Goal: Transaction & Acquisition: Subscribe to service/newsletter

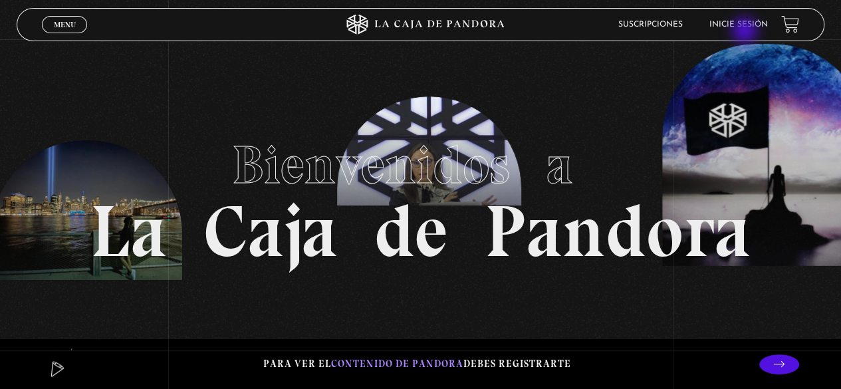
click at [746, 32] on li "Inicie sesión" at bounding box center [739, 24] width 59 height 21
drag, startPoint x: 729, startPoint y: 6, endPoint x: 734, endPoint y: 25, distance: 19.4
click at [734, 25] on link "Inicie sesión" at bounding box center [739, 25] width 59 height 8
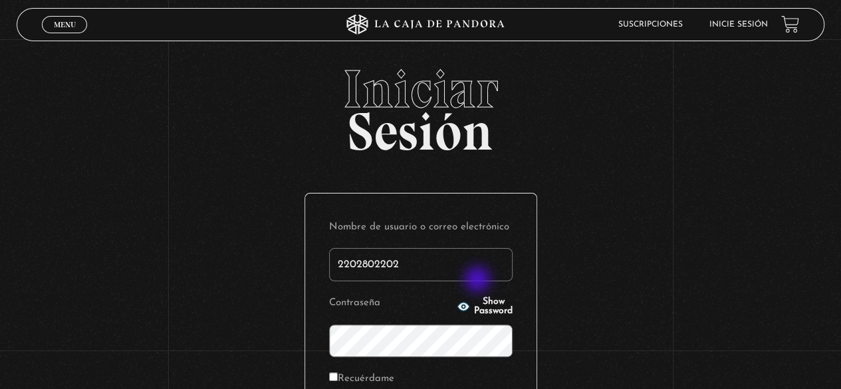
type input "[EMAIL_ADDRESS][DOMAIN_NAME]"
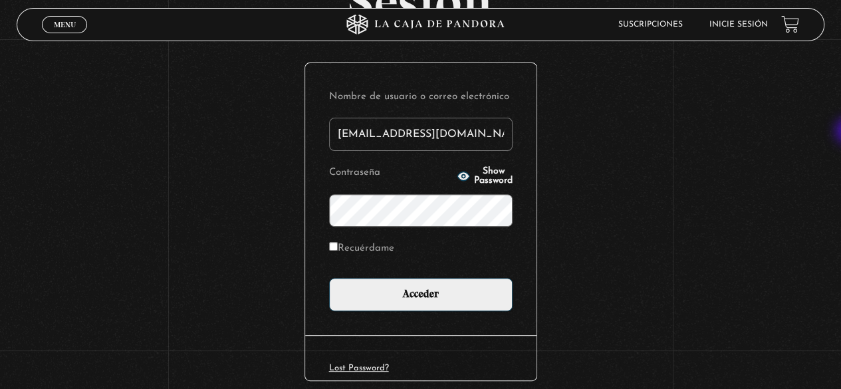
scroll to position [187, 0]
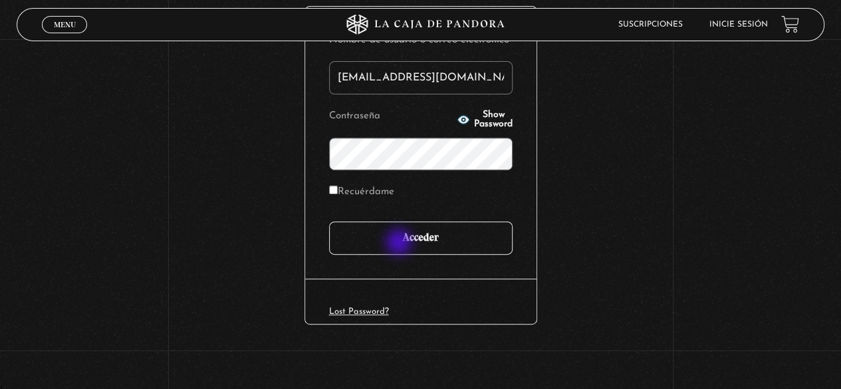
click at [400, 243] on input "Acceder" at bounding box center [421, 238] width 184 height 33
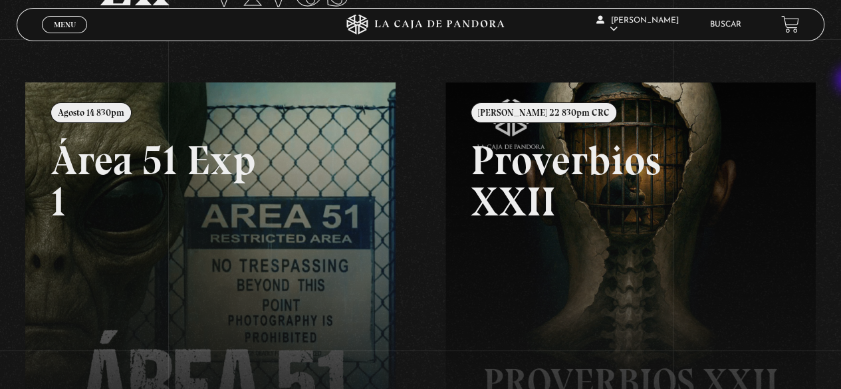
scroll to position [158, 0]
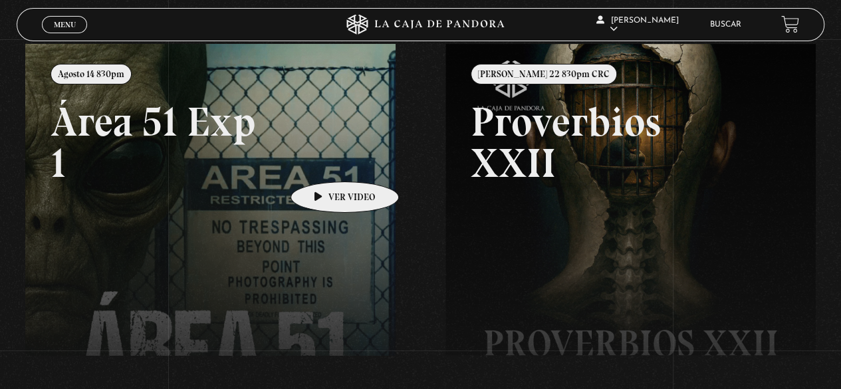
click at [324, 162] on link at bounding box center [445, 238] width 841 height 389
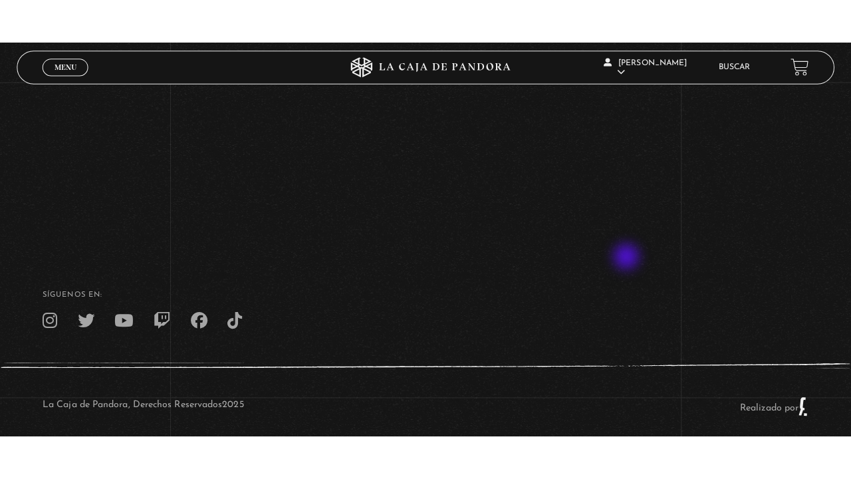
scroll to position [194, 0]
